Goal: Navigation & Orientation: Find specific page/section

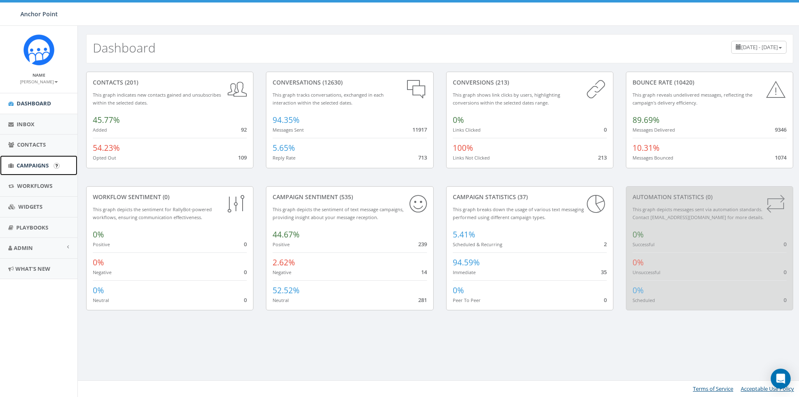
click at [30, 165] on span "Campaigns" at bounding box center [33, 164] width 32 height 7
